Goal: Entertainment & Leisure: Browse casually

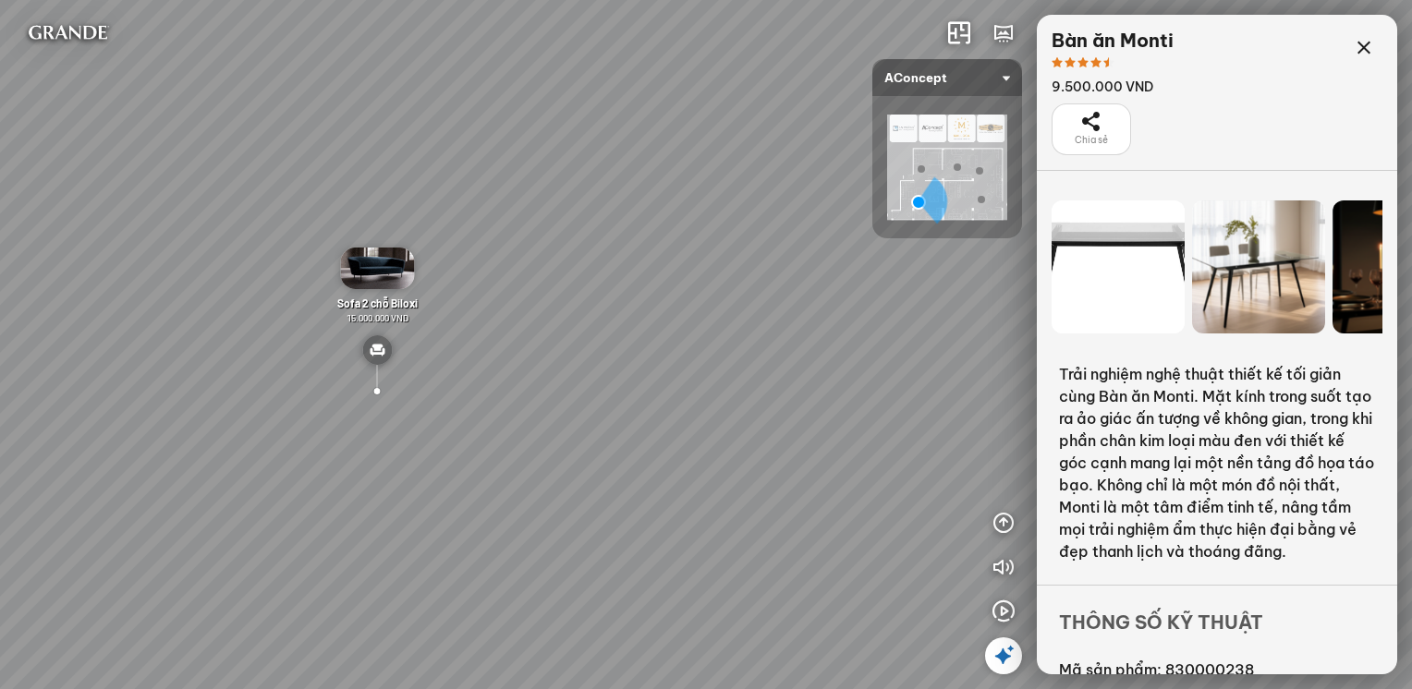
scroll to position [1664, 0]
